Goal: Check status: Check status

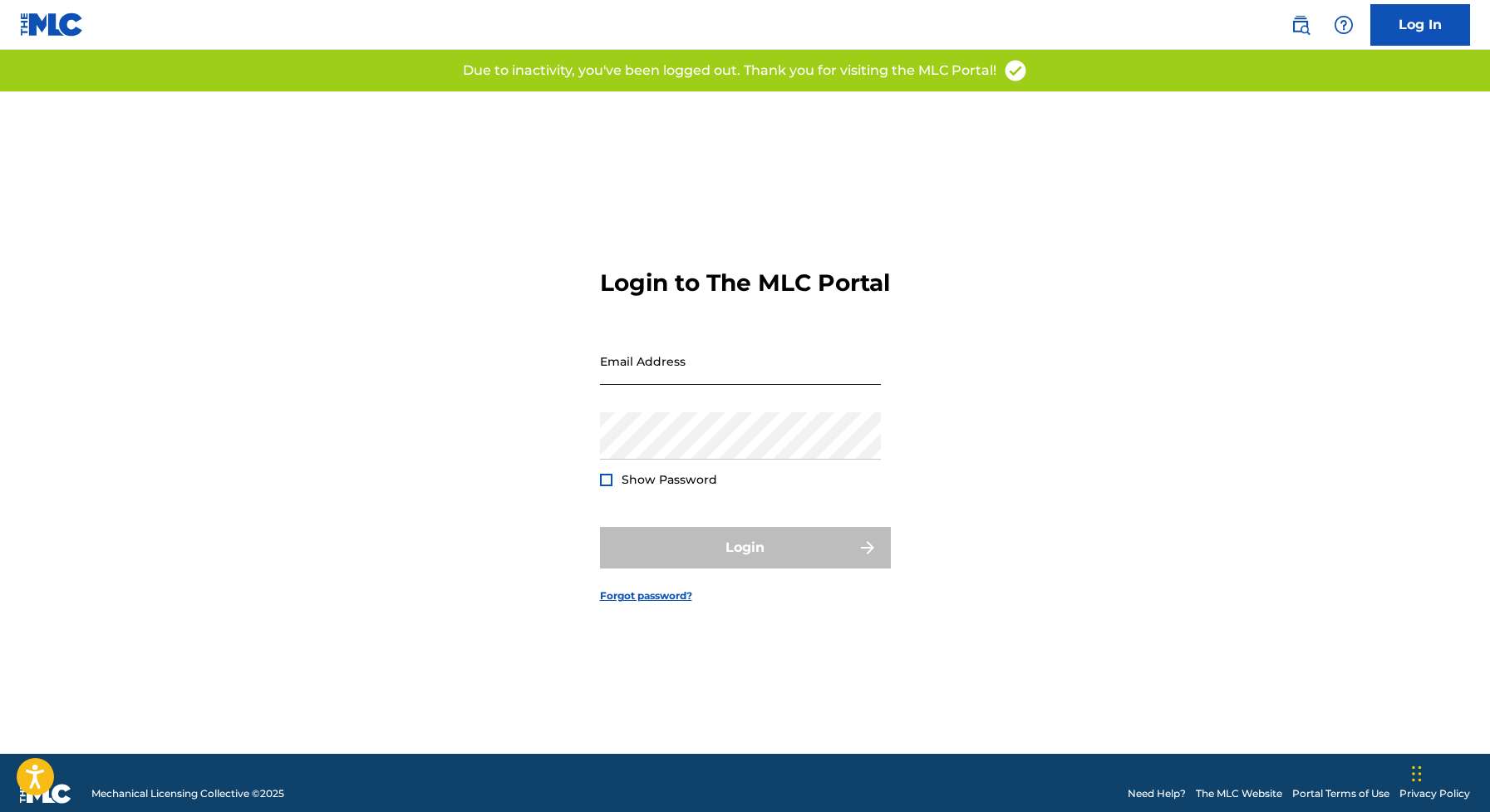
click at [711, 378] on input "Email Address" at bounding box center [741, 361] width 281 height 47
type input "[EMAIL_ADDRESS][DOMAIN_NAME]"
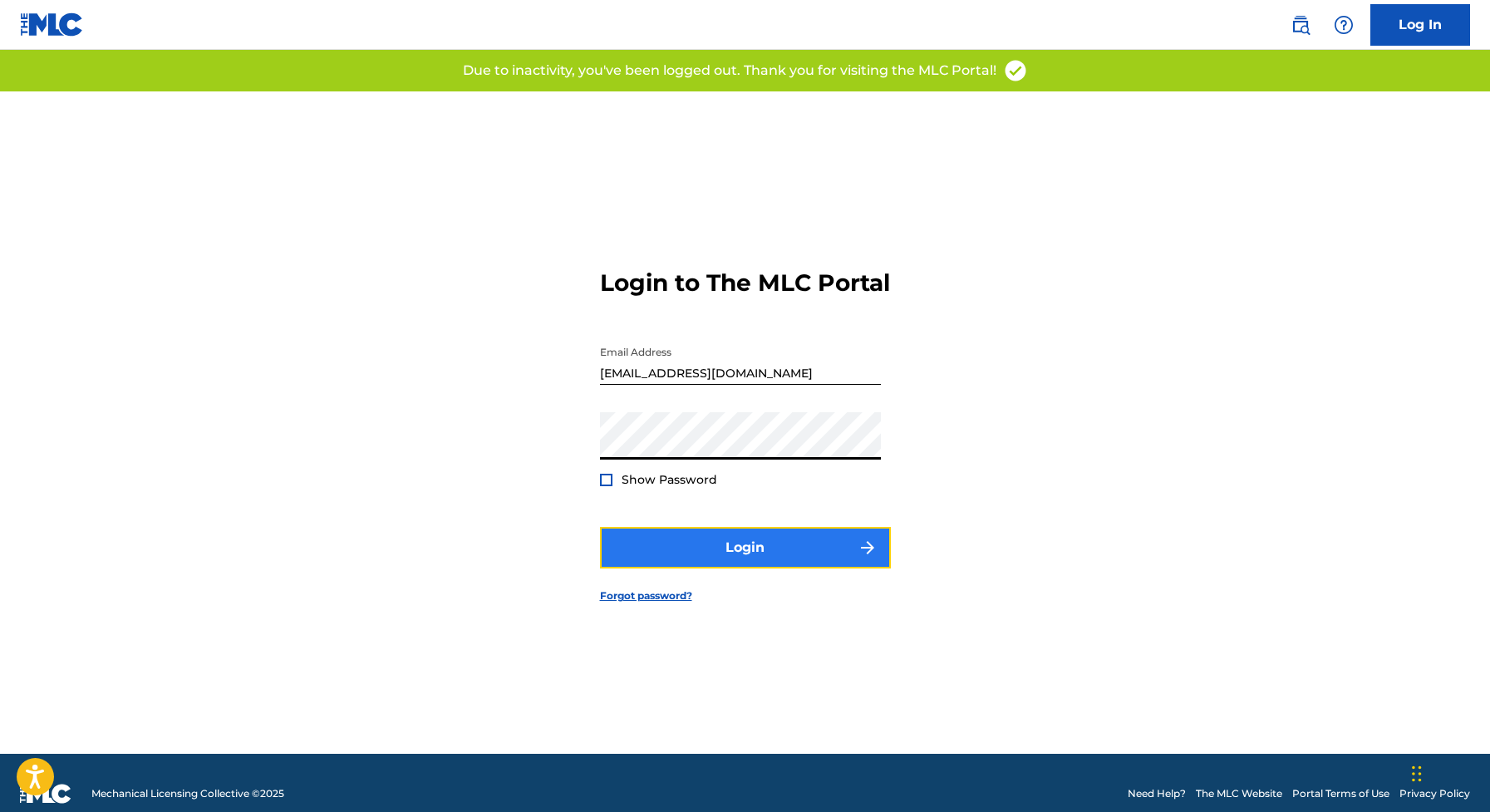
click at [723, 556] on button "Login" at bounding box center [746, 547] width 291 height 41
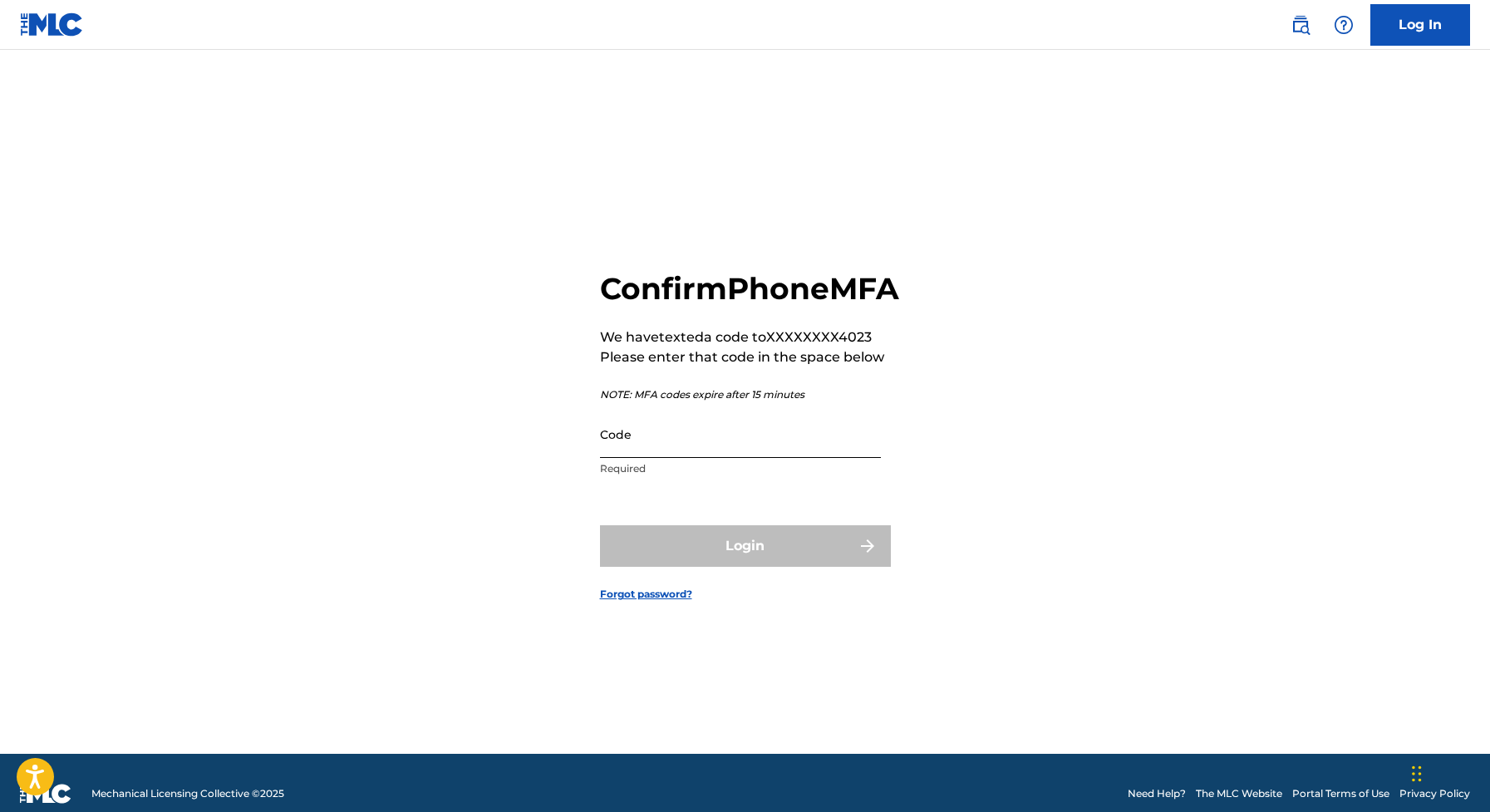
click at [733, 458] on input "Code" at bounding box center [741, 434] width 281 height 47
paste input "376355"
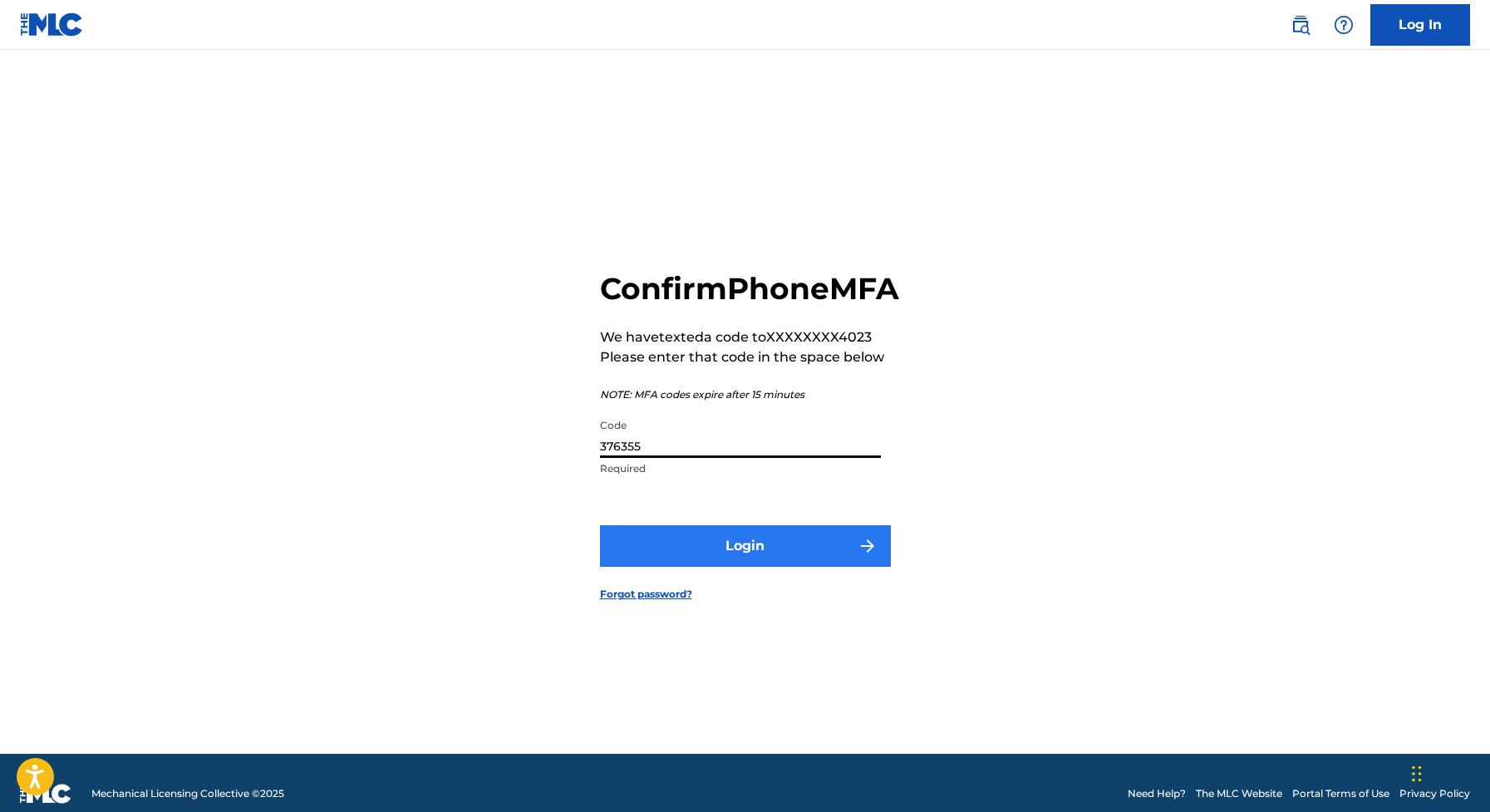
type input "376355"
click at [705, 553] on button "Login" at bounding box center [746, 546] width 291 height 41
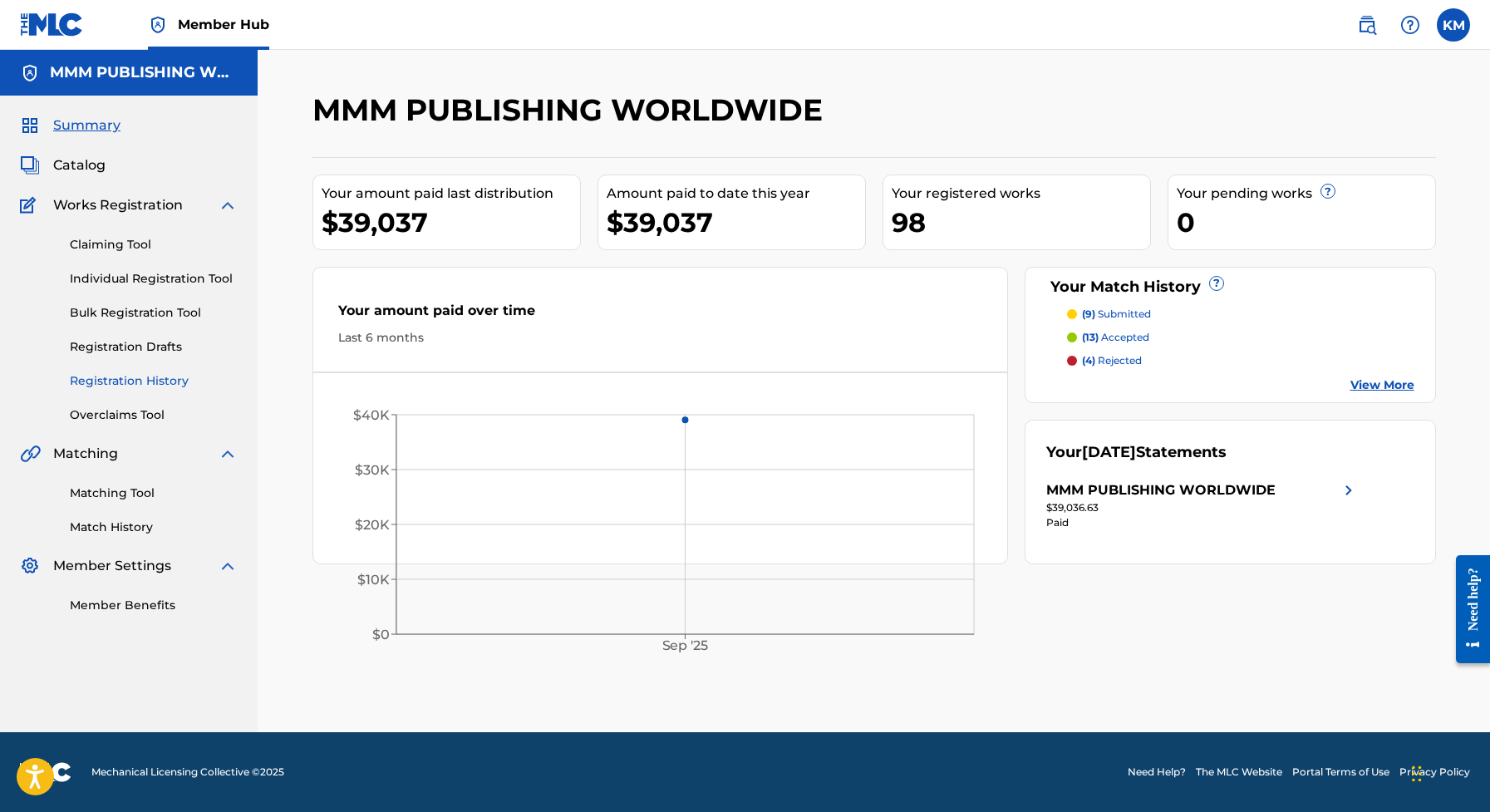
click at [140, 382] on link "Registration History" at bounding box center [154, 381] width 168 height 18
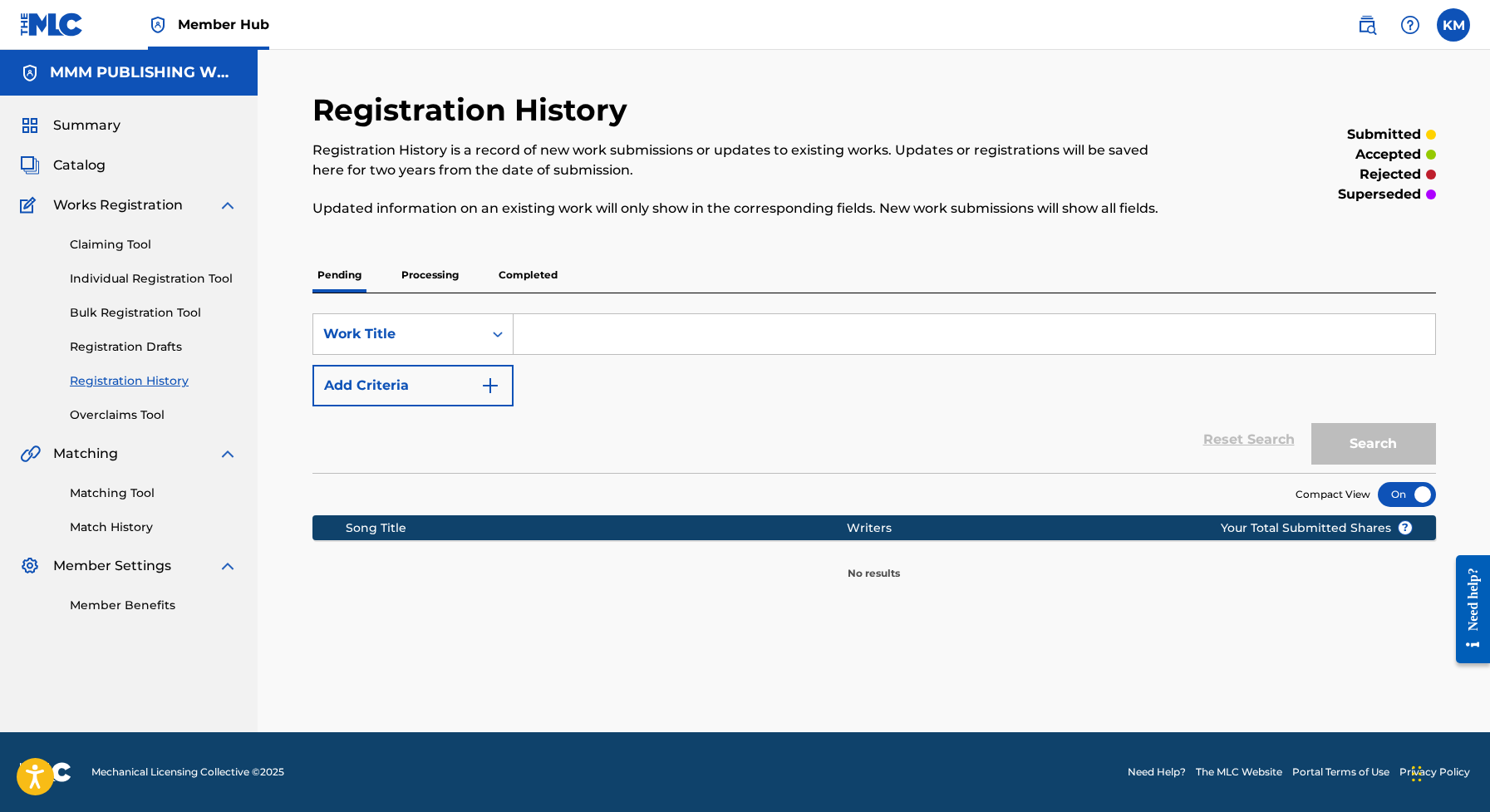
click at [425, 272] on p "Processing" at bounding box center [430, 275] width 67 height 35
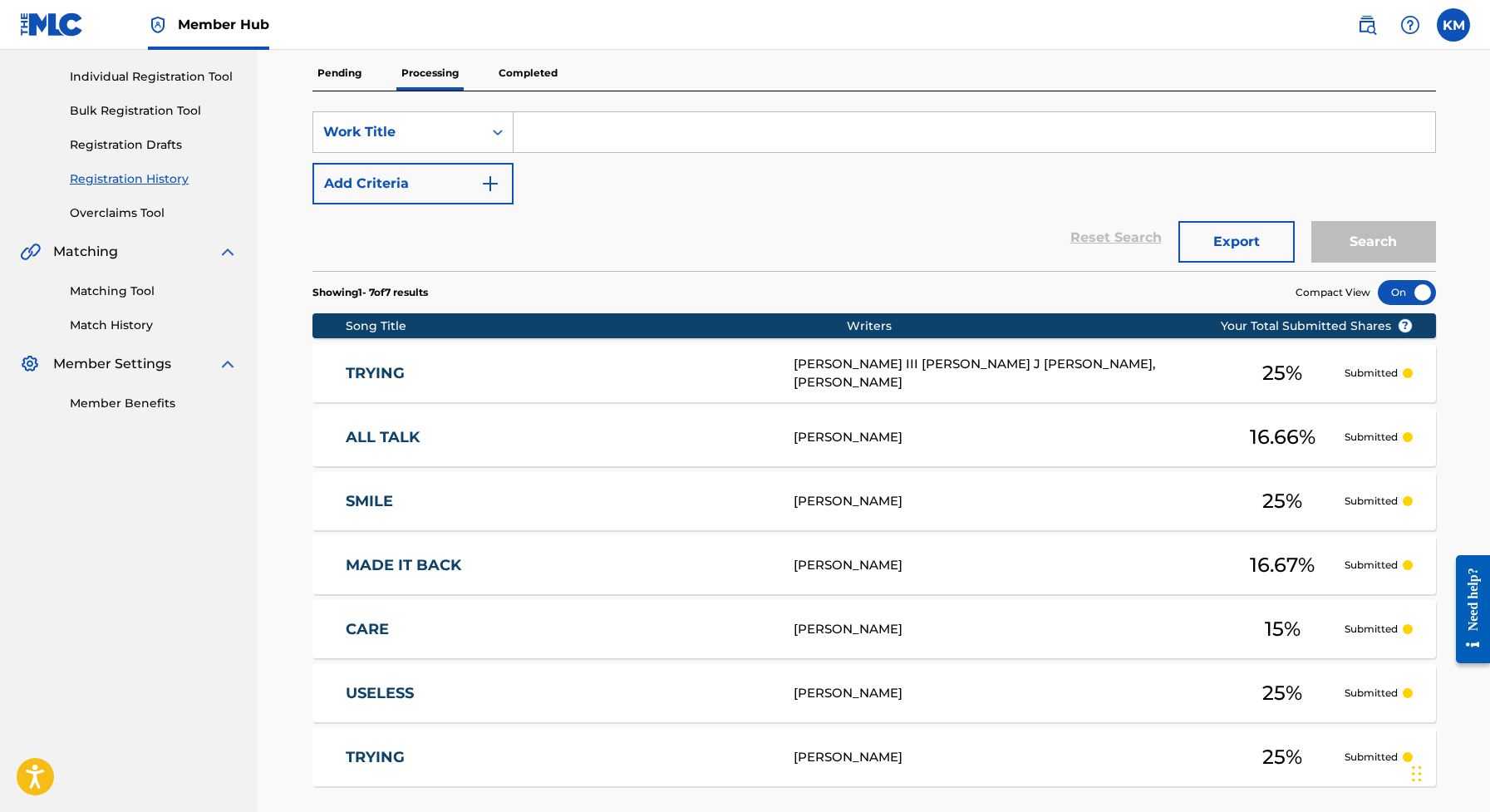
scroll to position [208, 0]
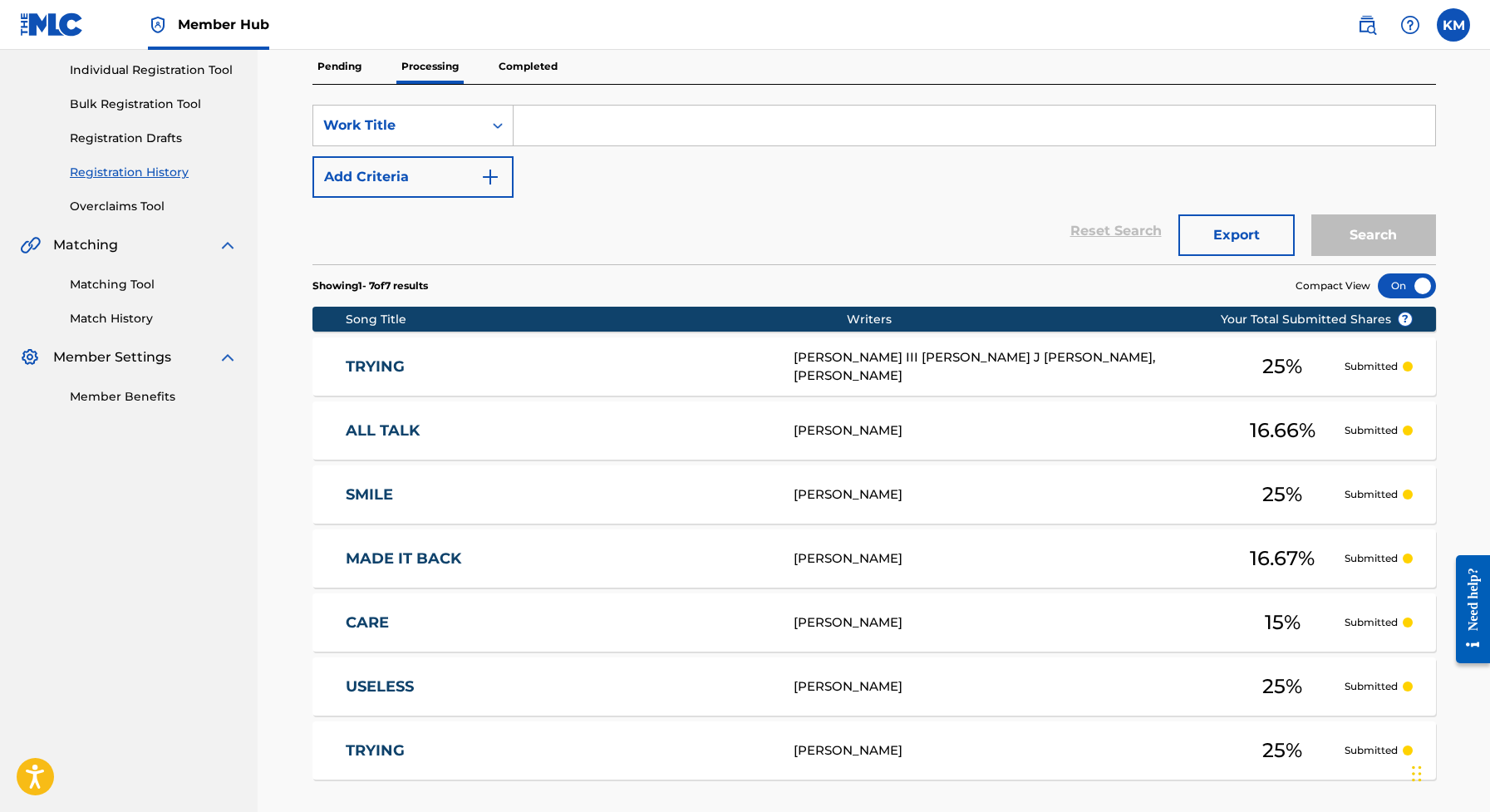
click at [533, 75] on p "Completed" at bounding box center [528, 66] width 69 height 35
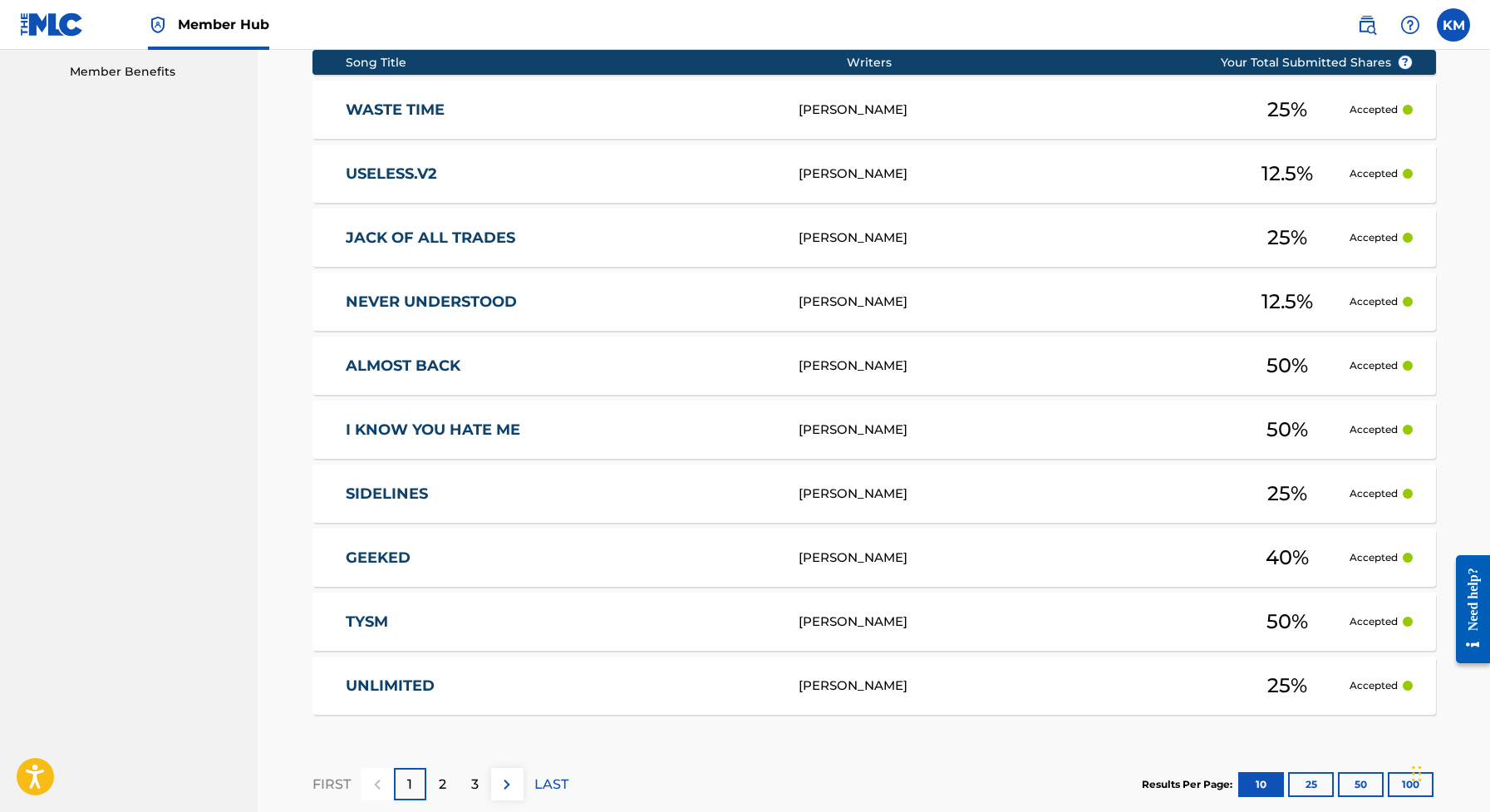
scroll to position [535, 0]
